Goal: Task Accomplishment & Management: Use online tool/utility

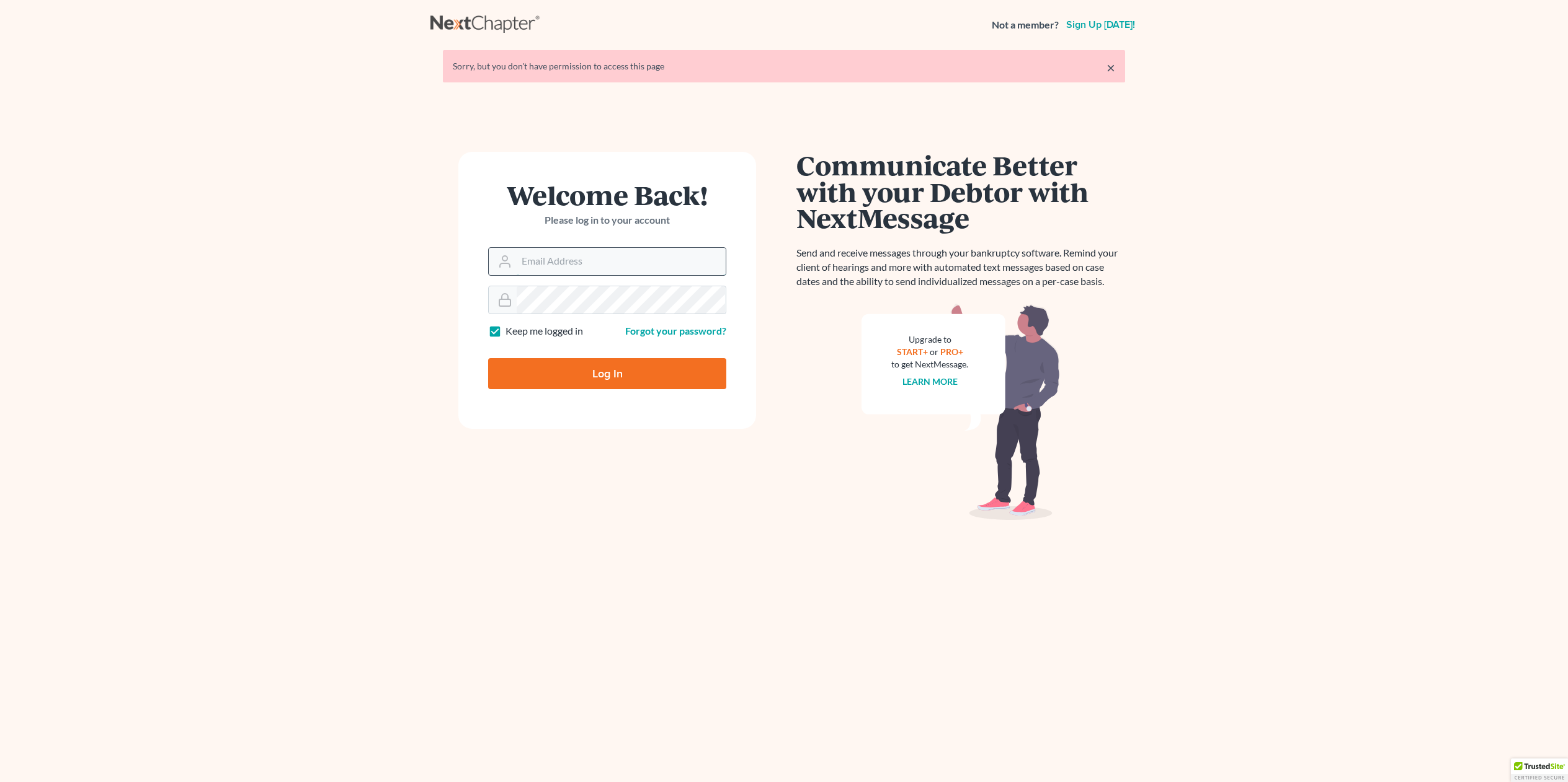
click at [593, 263] on input "Email Address" at bounding box center [621, 261] width 209 height 27
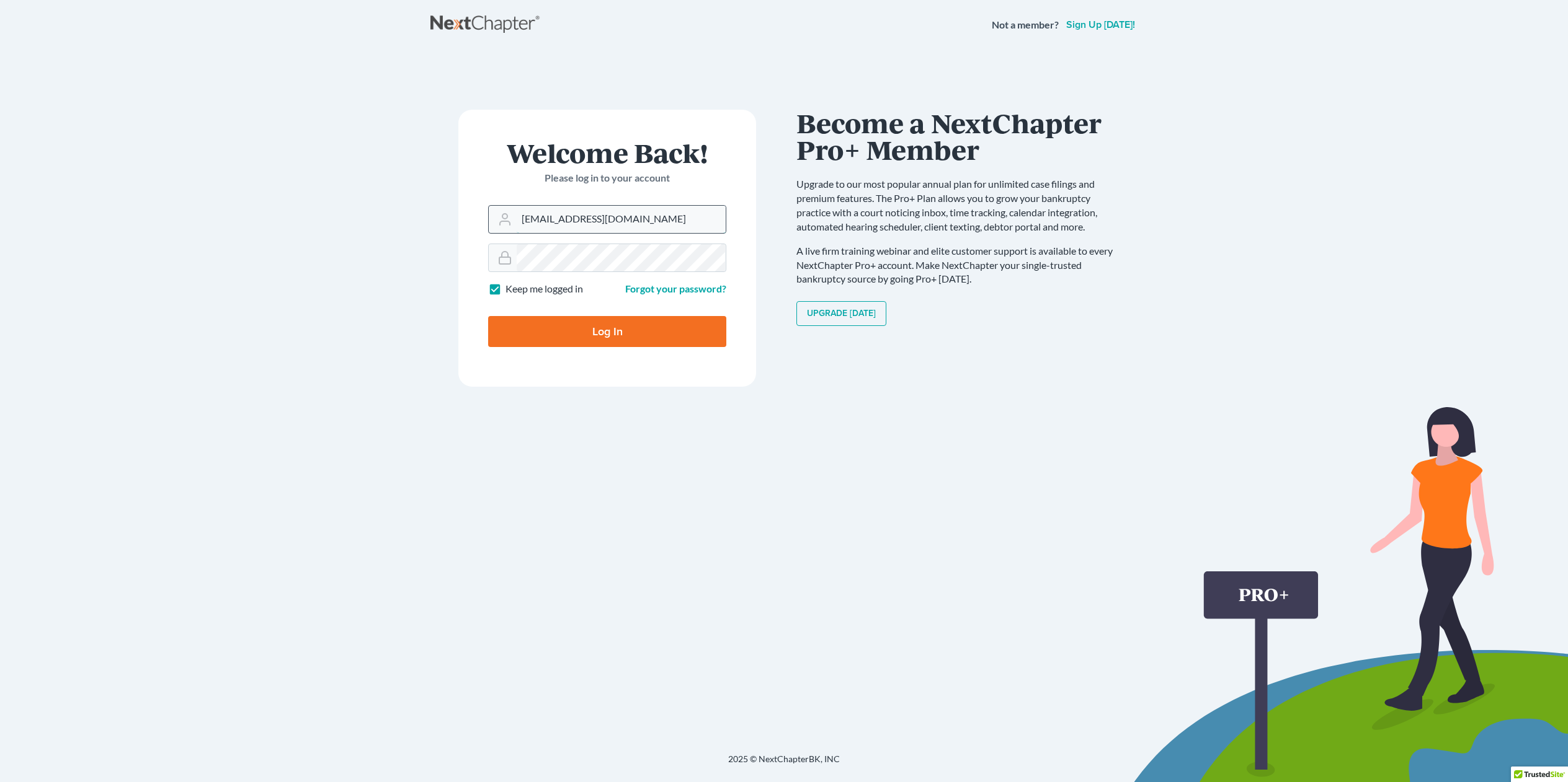
type input "[EMAIL_ADDRESS][DOMAIN_NAME]"
click at [488, 316] on input "Log In" at bounding box center [607, 331] width 238 height 31
type input "Thinking..."
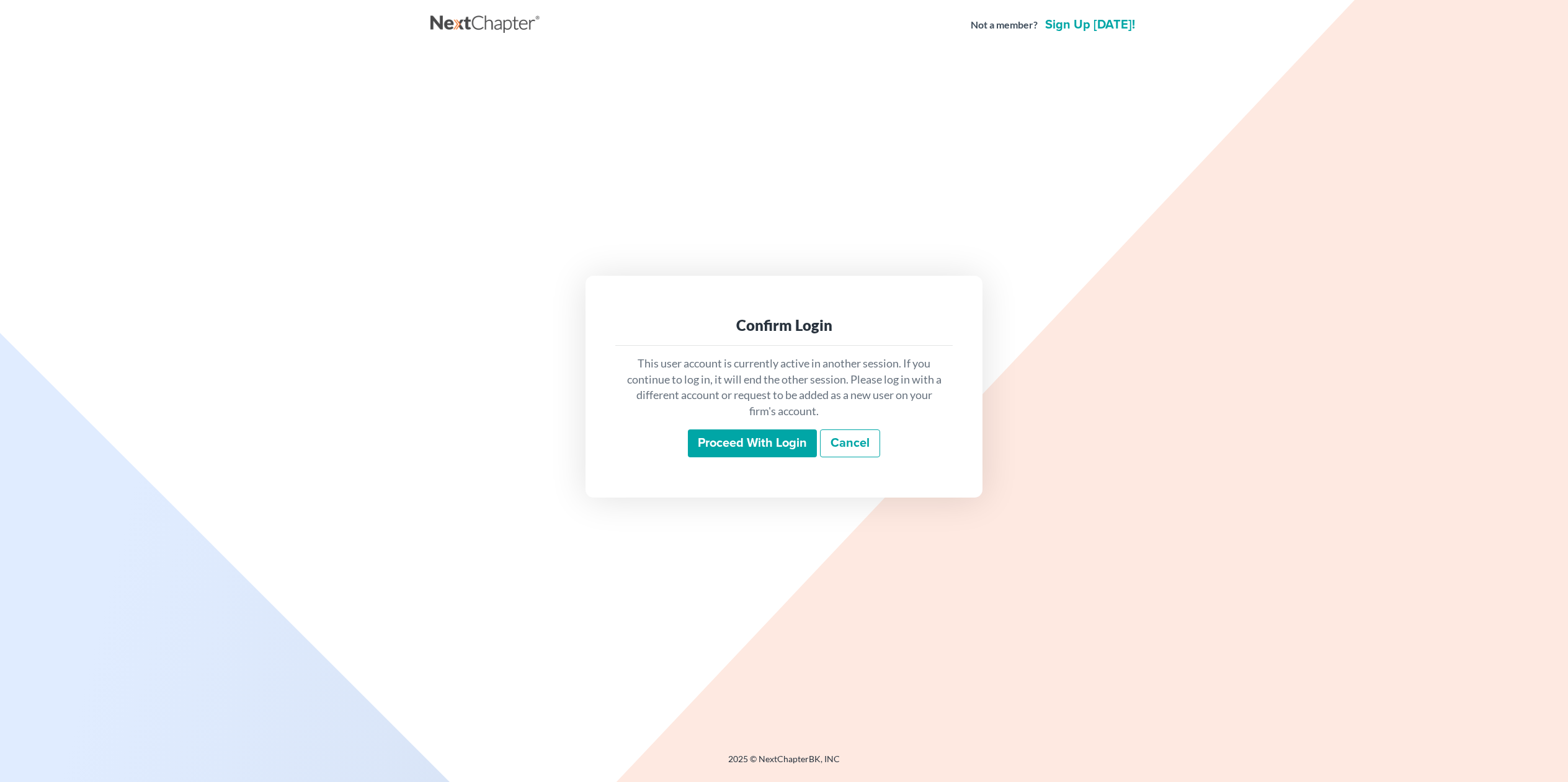
click at [744, 447] on input "Proceed with login" at bounding box center [752, 444] width 129 height 29
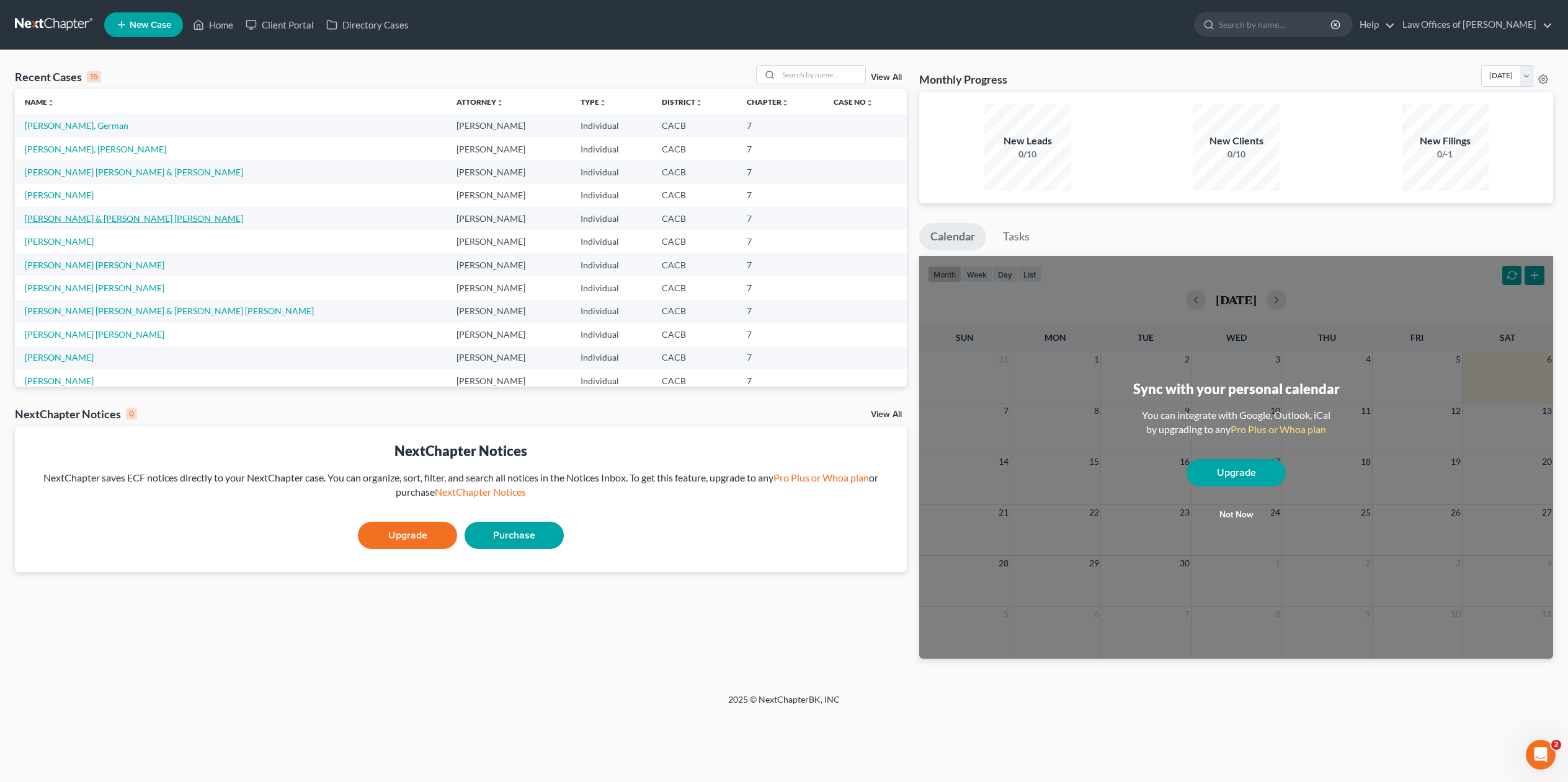
click at [84, 219] on link "[PERSON_NAME] & [PERSON_NAME] [PERSON_NAME]" at bounding box center [134, 218] width 218 height 11
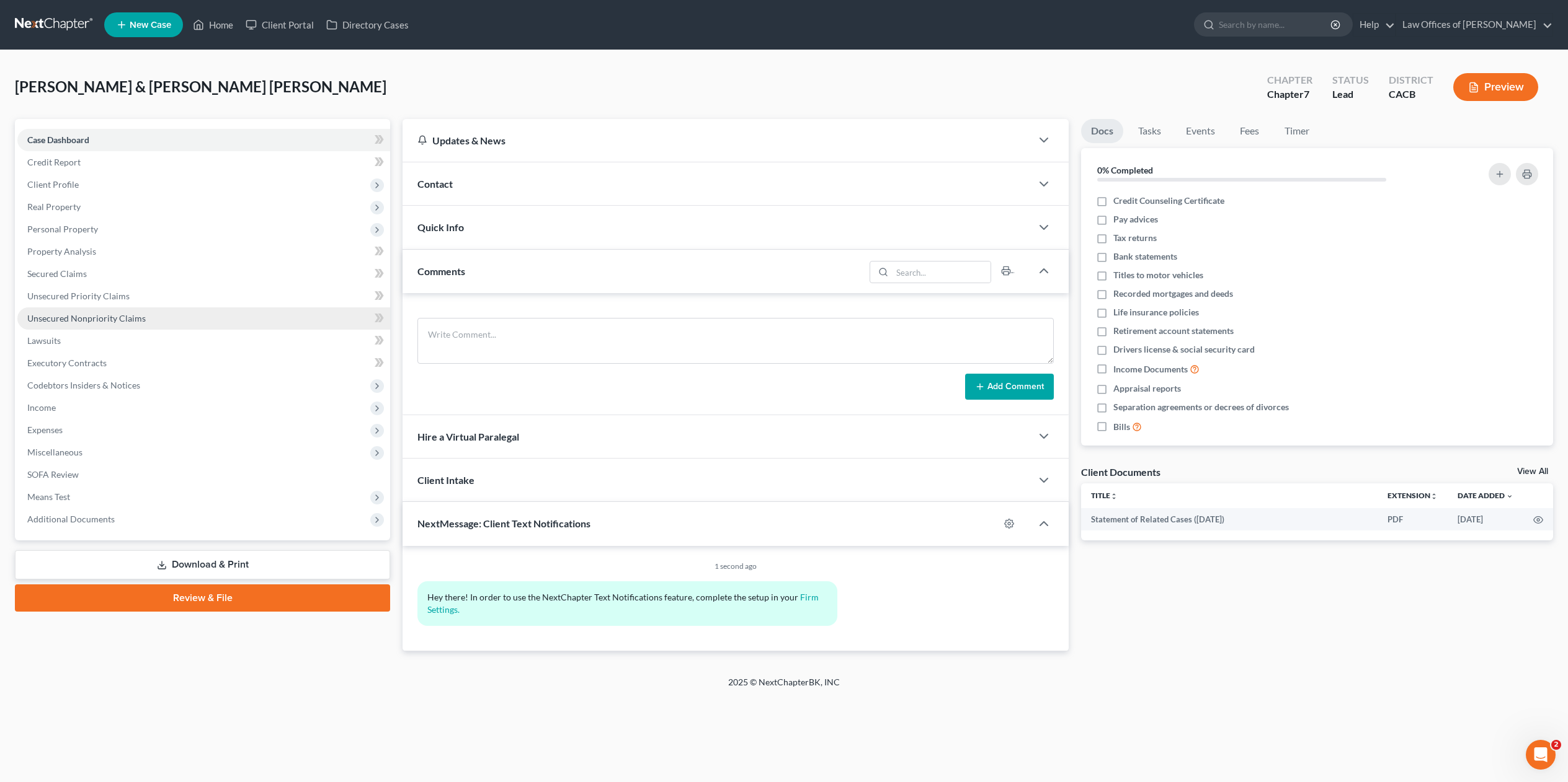
click at [57, 313] on span "Unsecured Nonpriority Claims" at bounding box center [86, 318] width 119 height 11
